Goal: Register for event/course

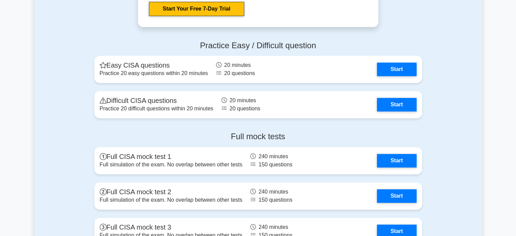
scroll to position [910, 0]
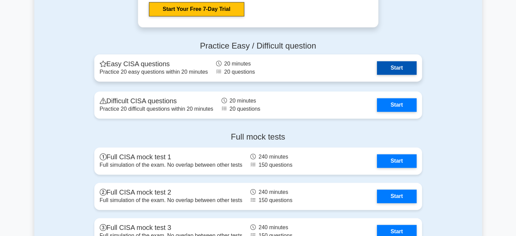
click at [379, 70] on link "Start" at bounding box center [396, 68] width 39 height 14
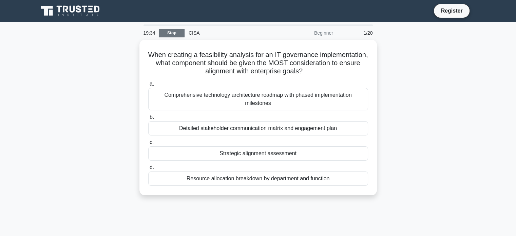
click at [167, 33] on link "Stop" at bounding box center [171, 33] width 25 height 8
